Goal: Task Accomplishment & Management: Use online tool/utility

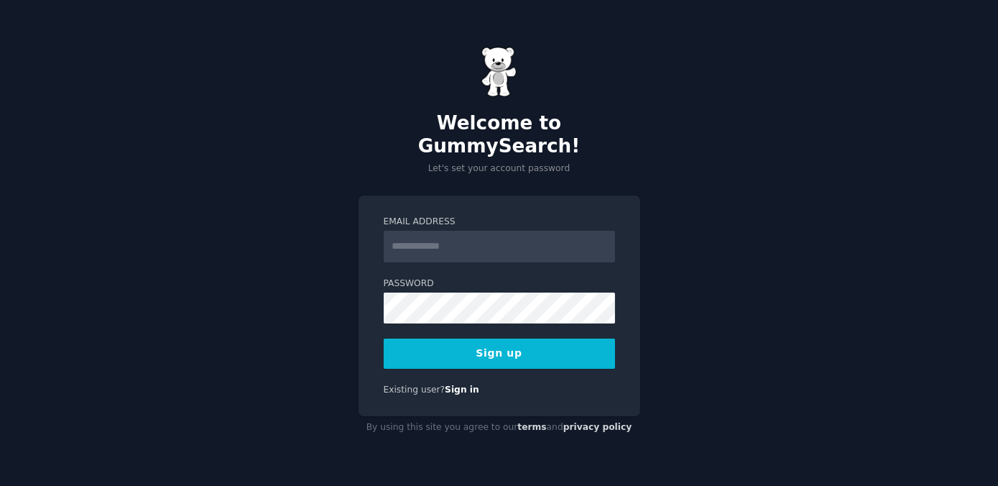
click at [524, 243] on input "Email Address" at bounding box center [499, 247] width 231 height 32
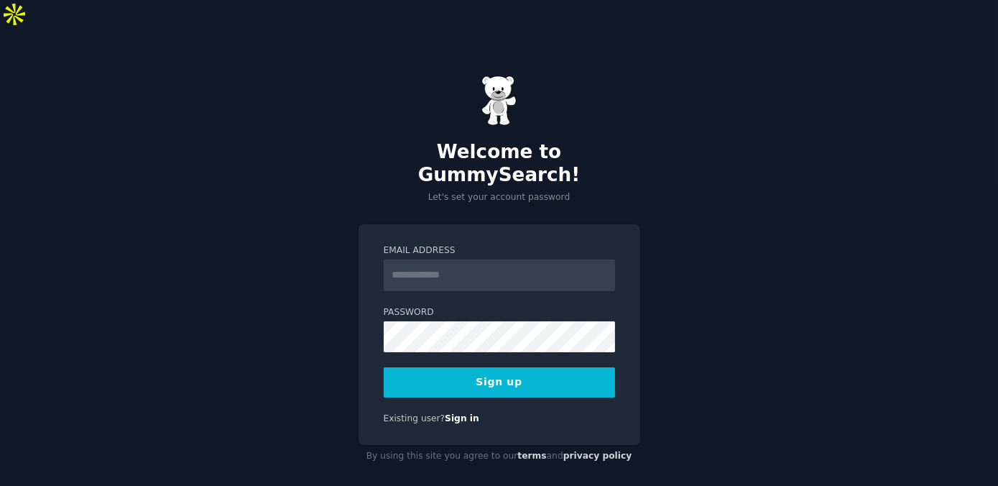
type input "**********"
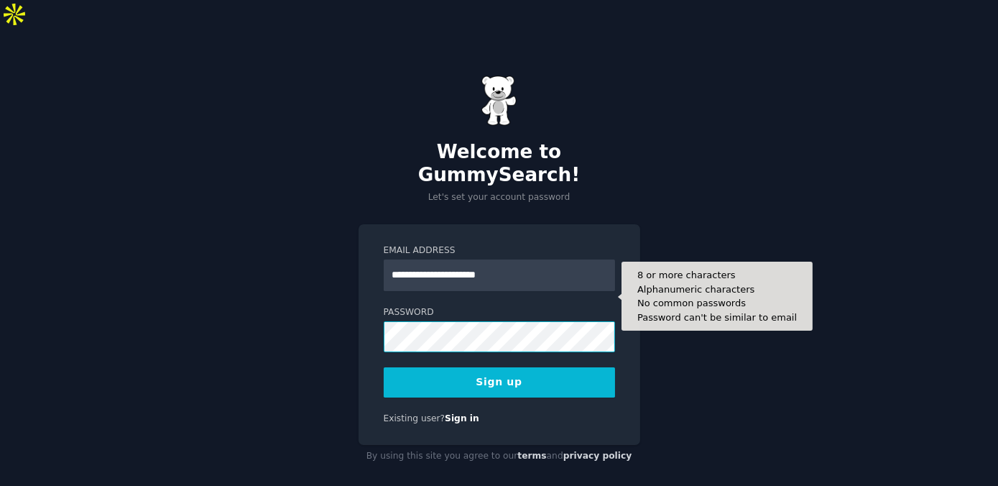
click at [384, 367] on button "Sign up" at bounding box center [499, 382] width 231 height 30
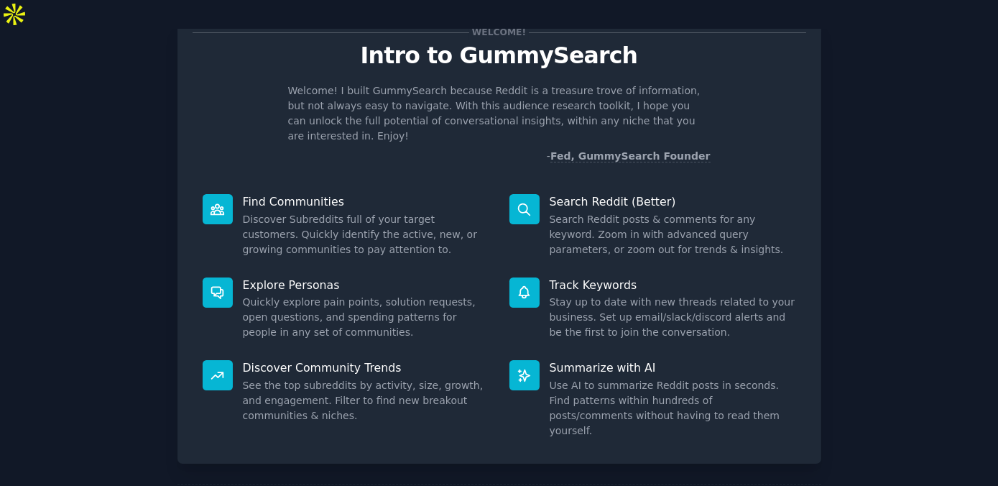
scroll to position [75, 0]
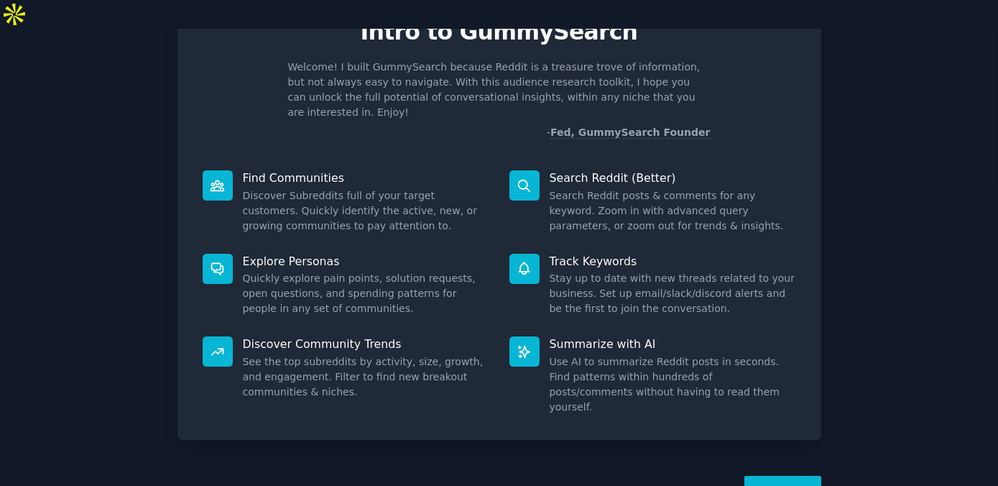
click at [772, 476] on button "Next" at bounding box center [782, 493] width 77 height 35
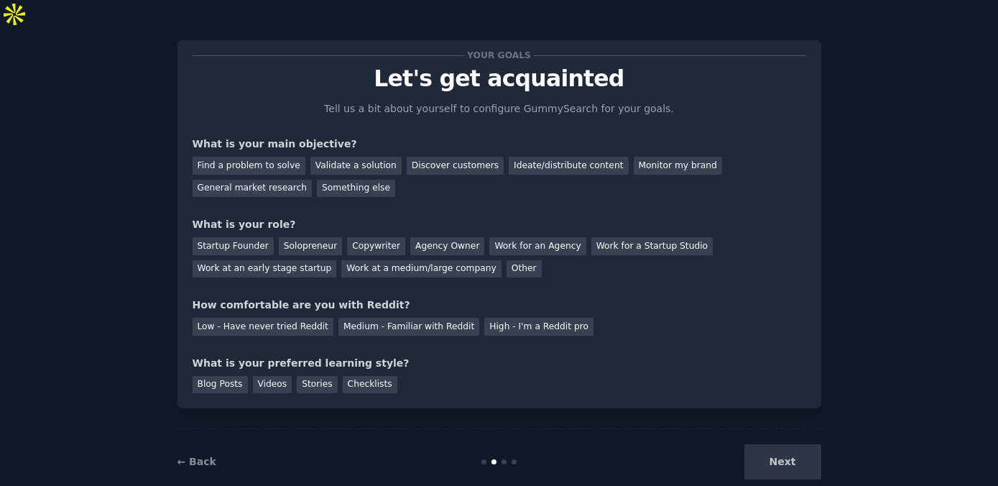
scroll to position [28, 0]
click at [179, 456] on link "← Back" at bounding box center [196, 461] width 39 height 11
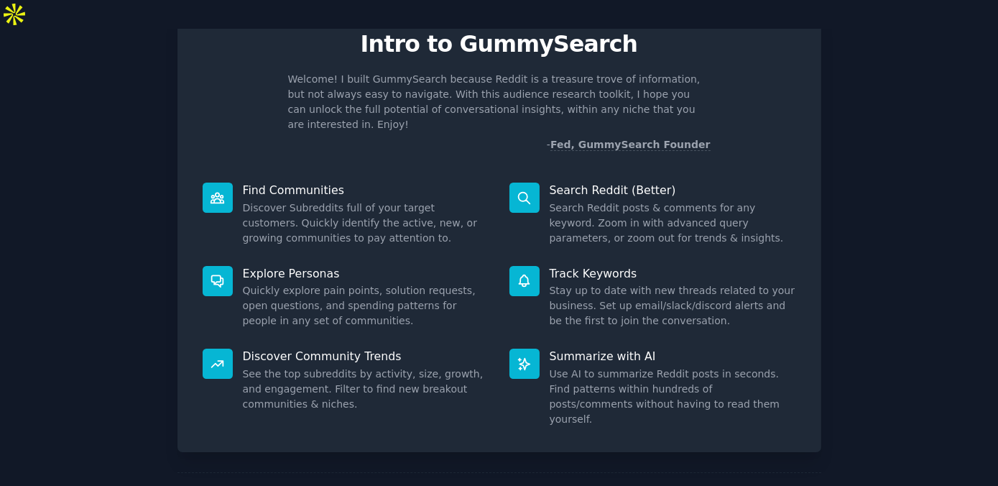
scroll to position [64, 0]
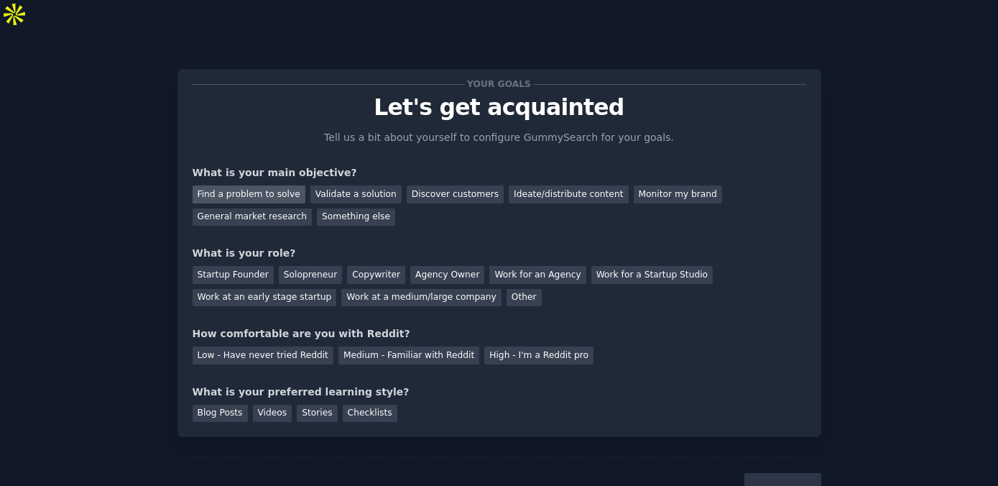
click at [261, 185] on div "Find a problem to solve" at bounding box center [249, 194] width 113 height 18
click at [407, 185] on div "Discover customers" at bounding box center [455, 194] width 97 height 18
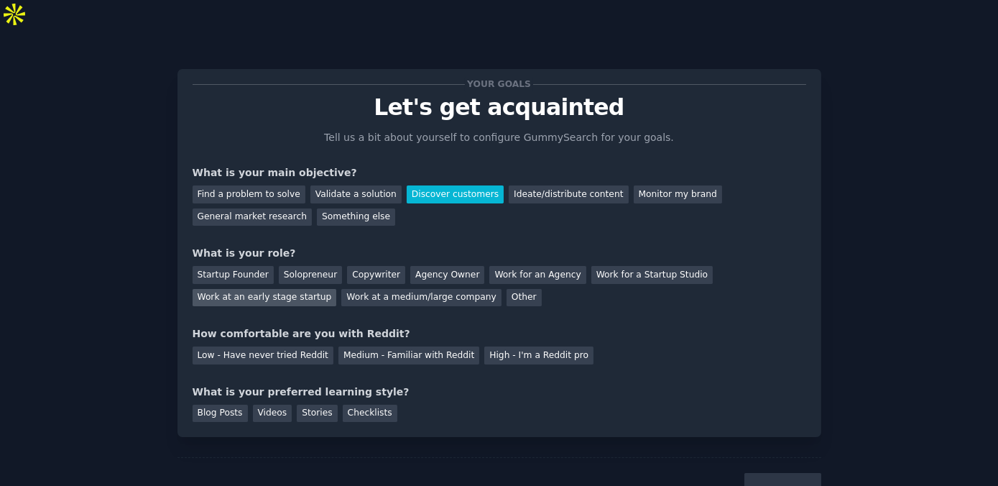
click at [337, 289] on div "Work at an early stage startup" at bounding box center [265, 298] width 144 height 18
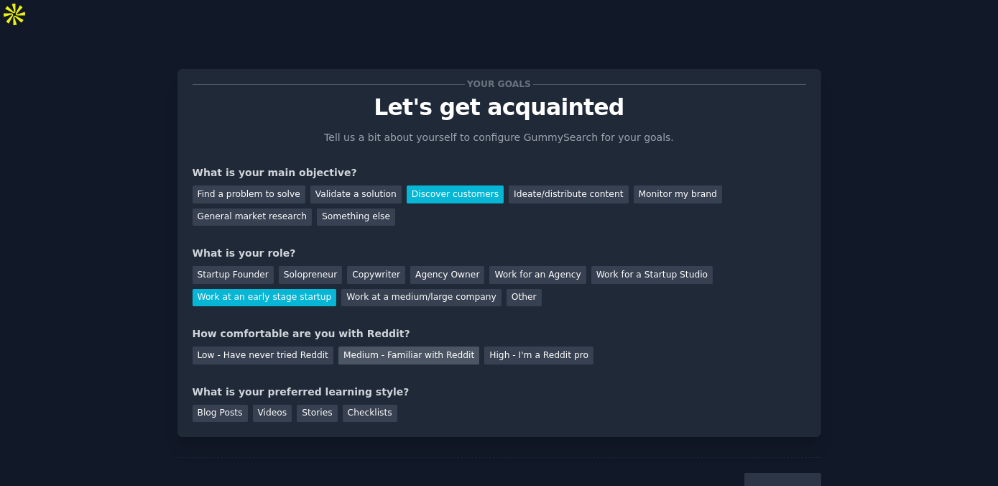
click at [338, 346] on div "Medium - Familiar with Reddit" at bounding box center [408, 355] width 141 height 18
click at [265, 404] on div "Videos" at bounding box center [273, 413] width 40 height 18
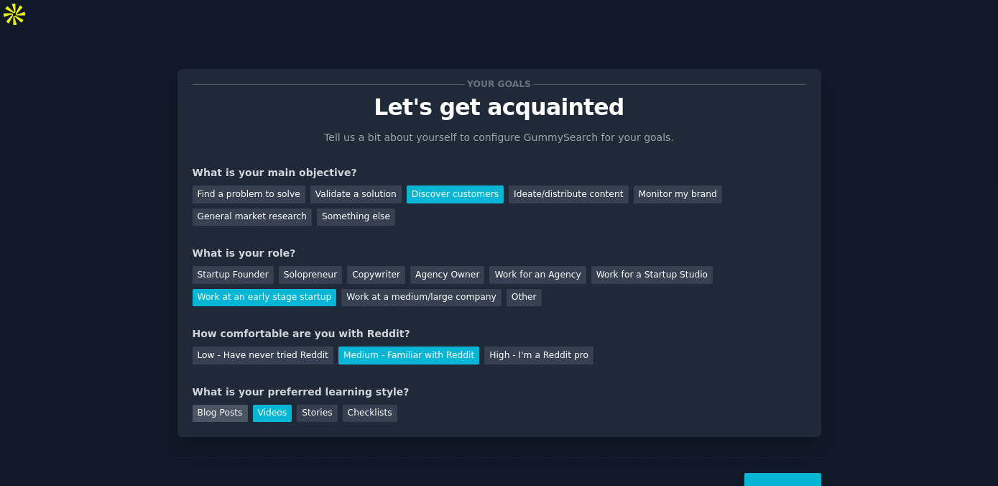
click at [228, 404] on div "Blog Posts" at bounding box center [220, 413] width 55 height 18
click at [769, 473] on button "Next" at bounding box center [782, 490] width 77 height 35
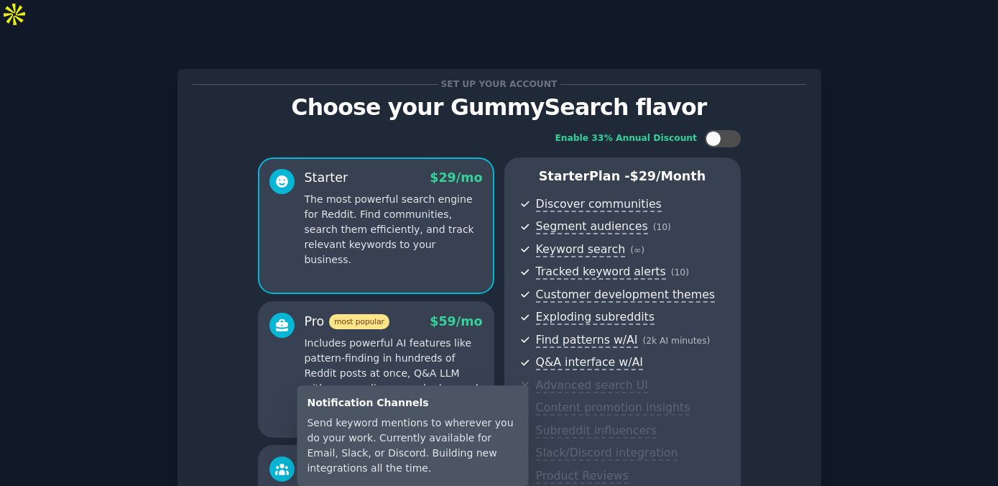
scroll to position [136, 0]
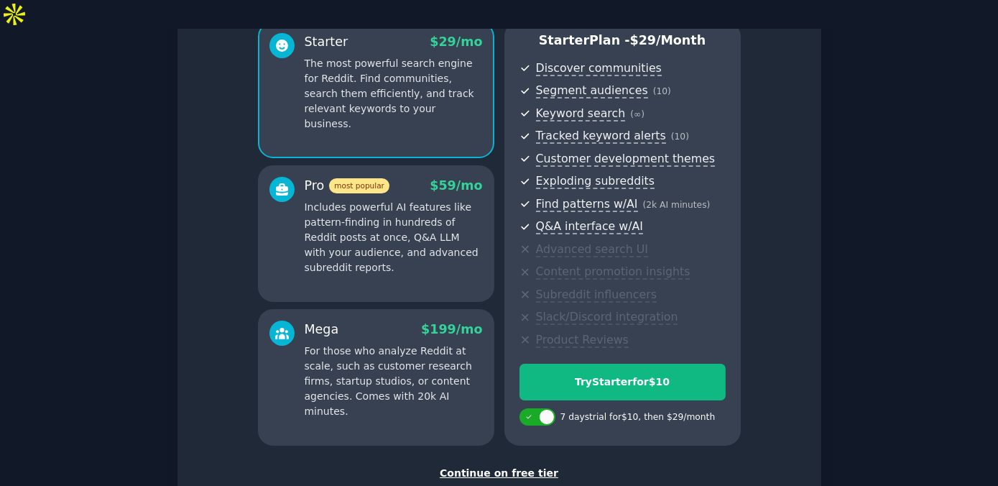
click at [501, 465] on div "Continue on free tier" at bounding box center [499, 472] width 613 height 15
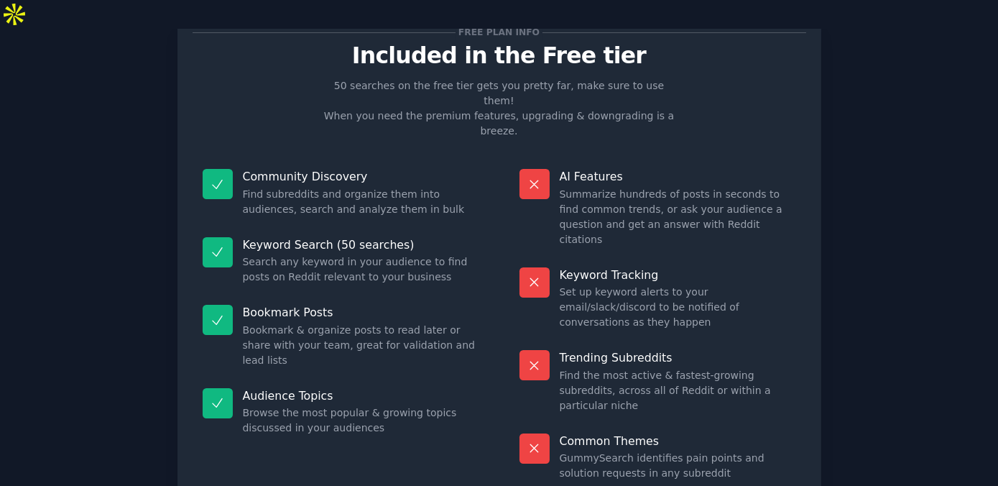
scroll to position [52, 0]
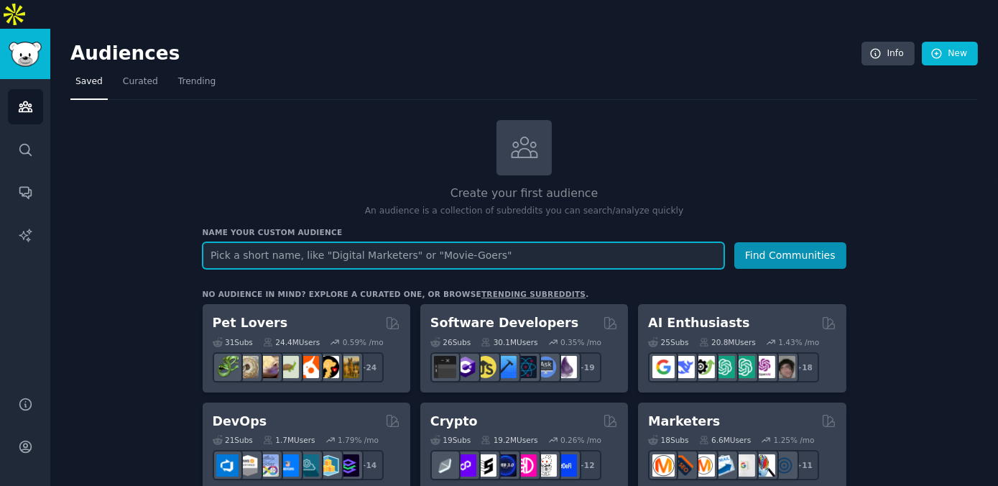
click at [306, 242] on input "text" at bounding box center [464, 255] width 522 height 27
paste input "MVP in r/startups"
type input "MVP in r/startups"
click at [734, 242] on button "Find Communities" at bounding box center [790, 255] width 112 height 27
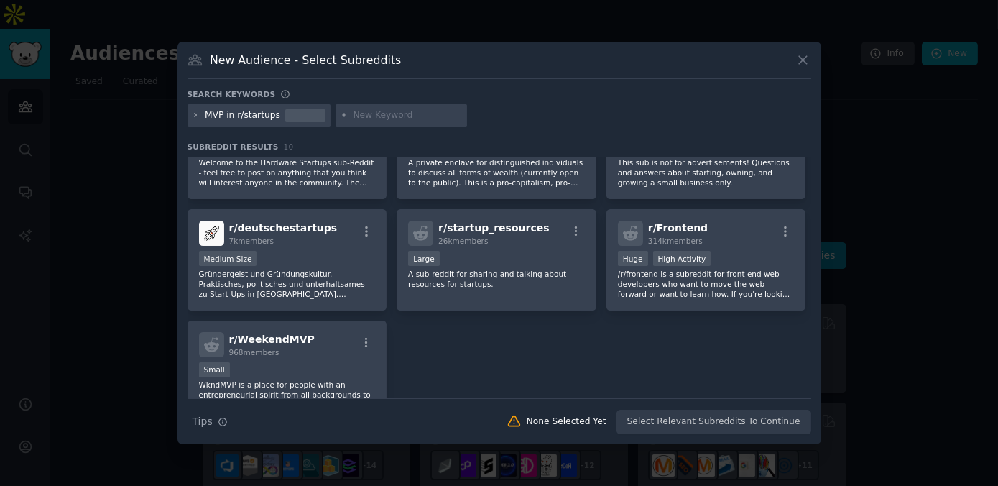
scroll to position [239, 0]
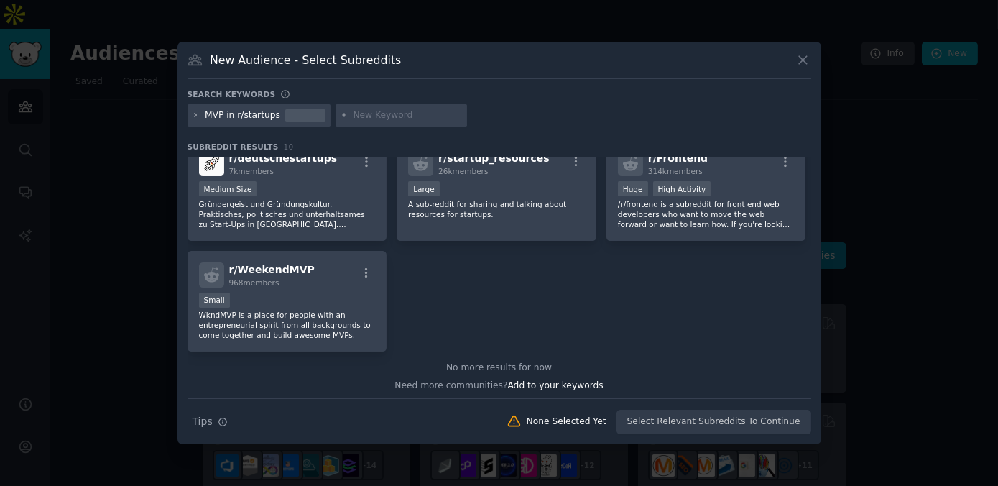
click at [126, 239] on div at bounding box center [499, 243] width 998 height 486
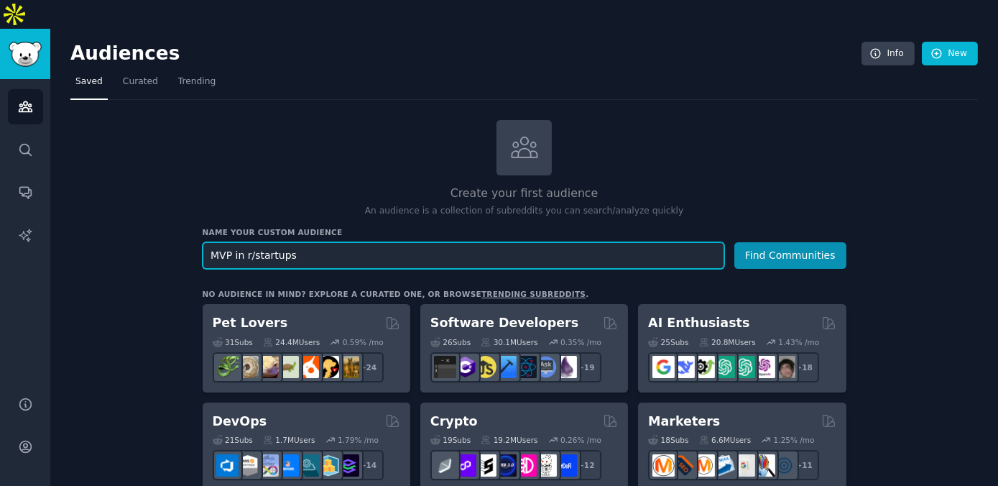
click at [734, 242] on button "Find Communities" at bounding box center [790, 255] width 112 height 27
